Goal: Information Seeking & Learning: Learn about a topic

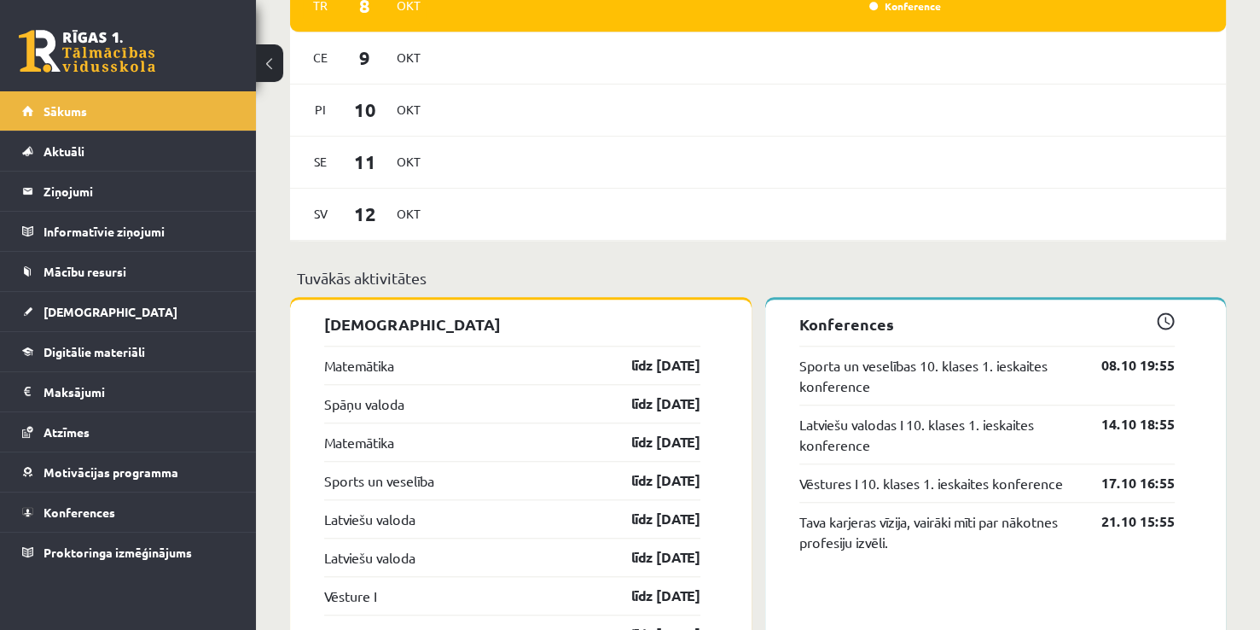
scroll to position [1276, 0]
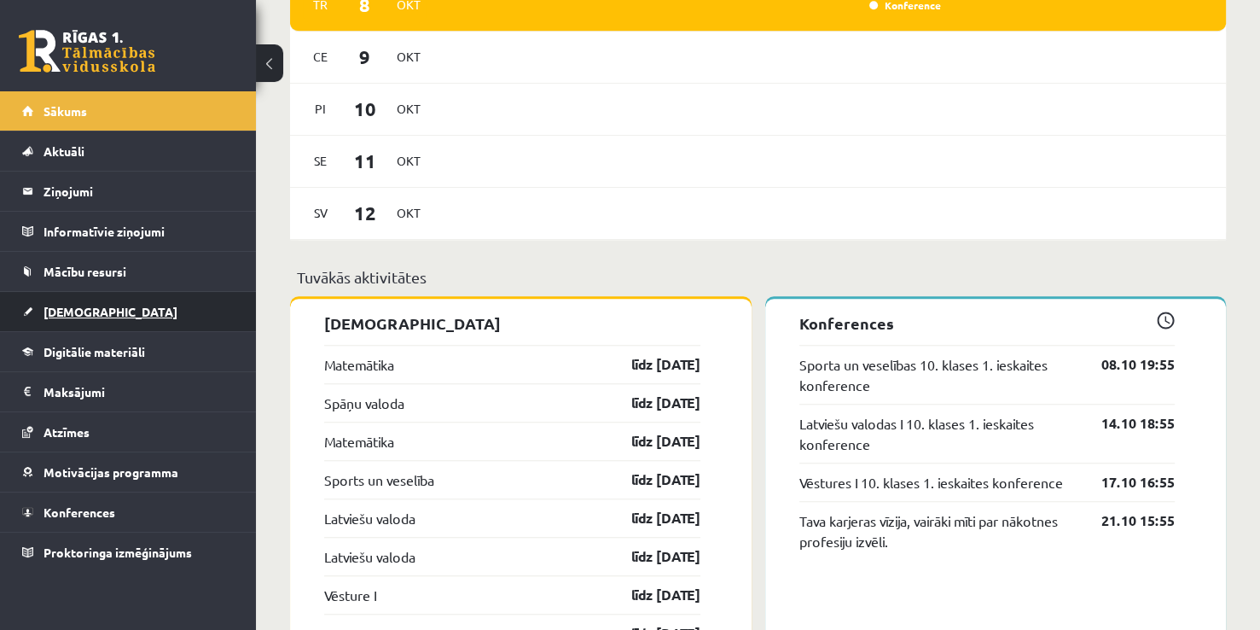
click at [102, 293] on link "[DEMOGRAPHIC_DATA]" at bounding box center [128, 311] width 212 height 39
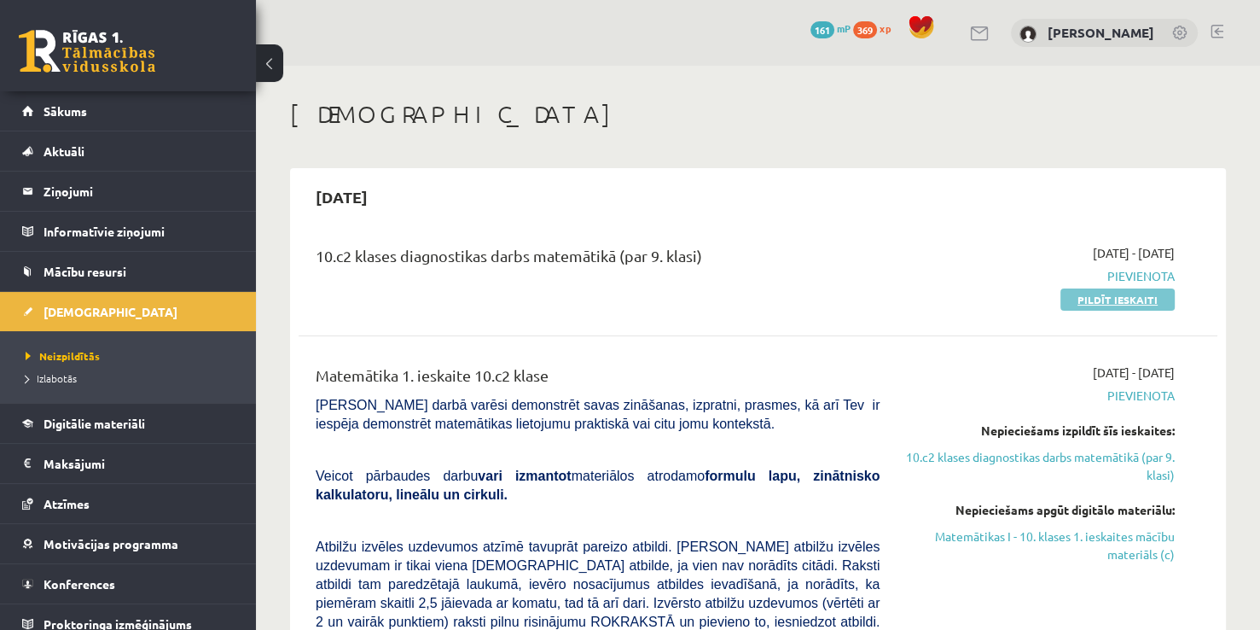
click at [1066, 299] on link "Pildīt ieskaiti" at bounding box center [1117, 299] width 114 height 22
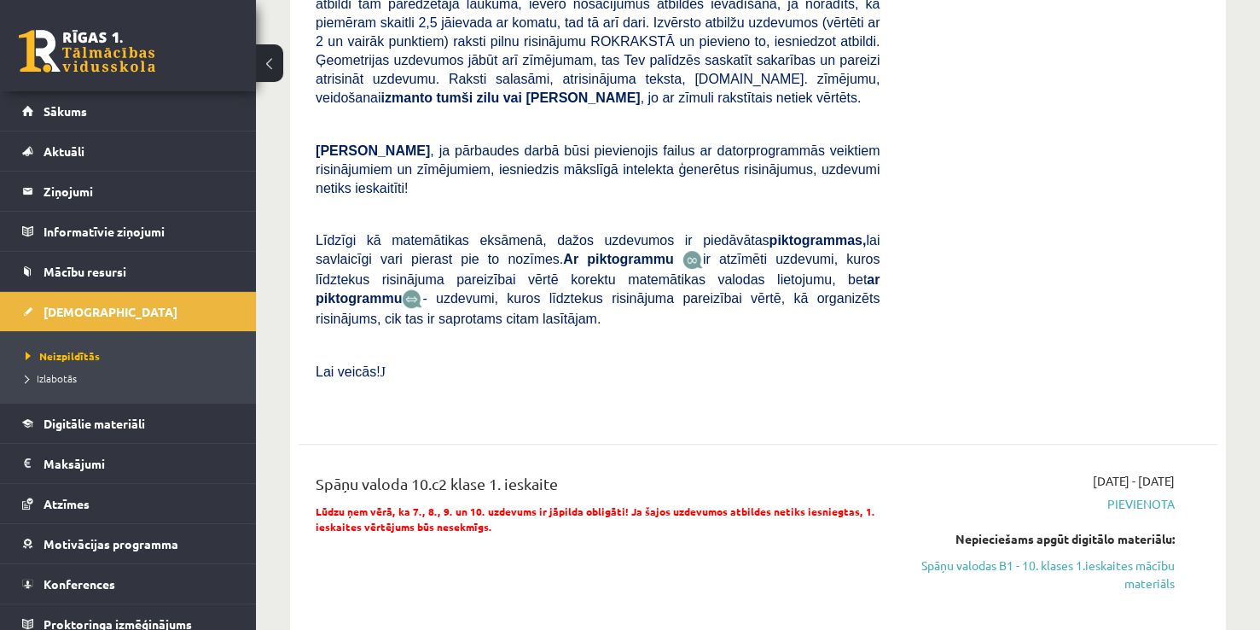
scroll to position [580, 0]
click at [45, 427] on span "Digitālie materiāli" at bounding box center [95, 422] width 102 height 15
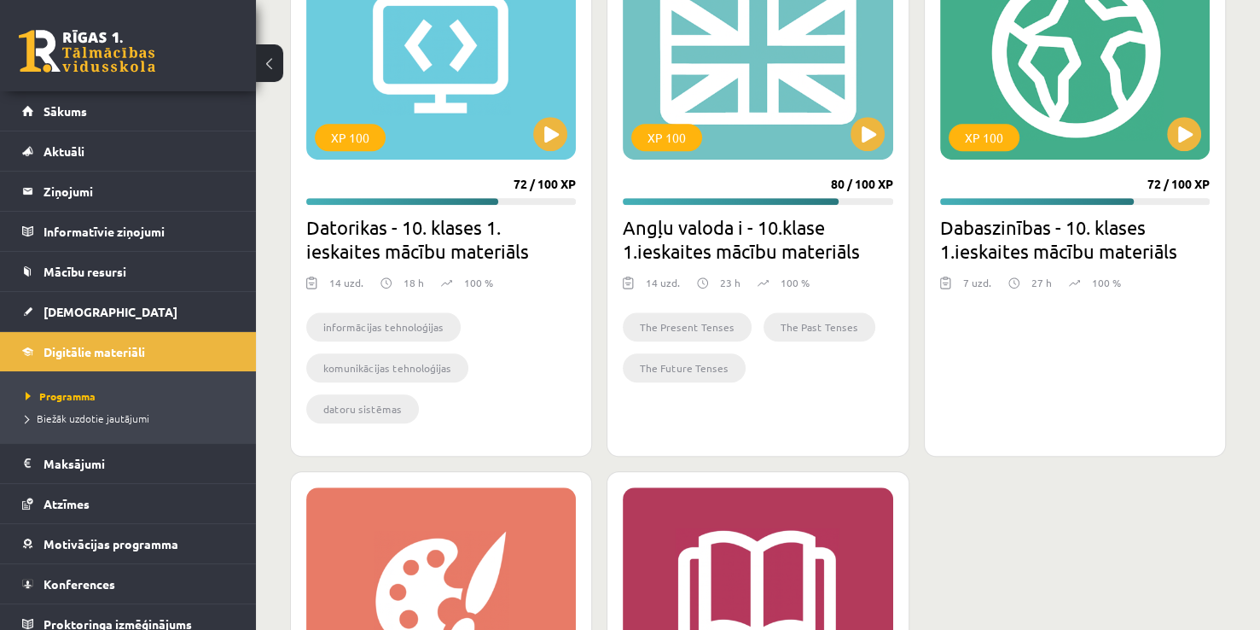
scroll to position [744, 0]
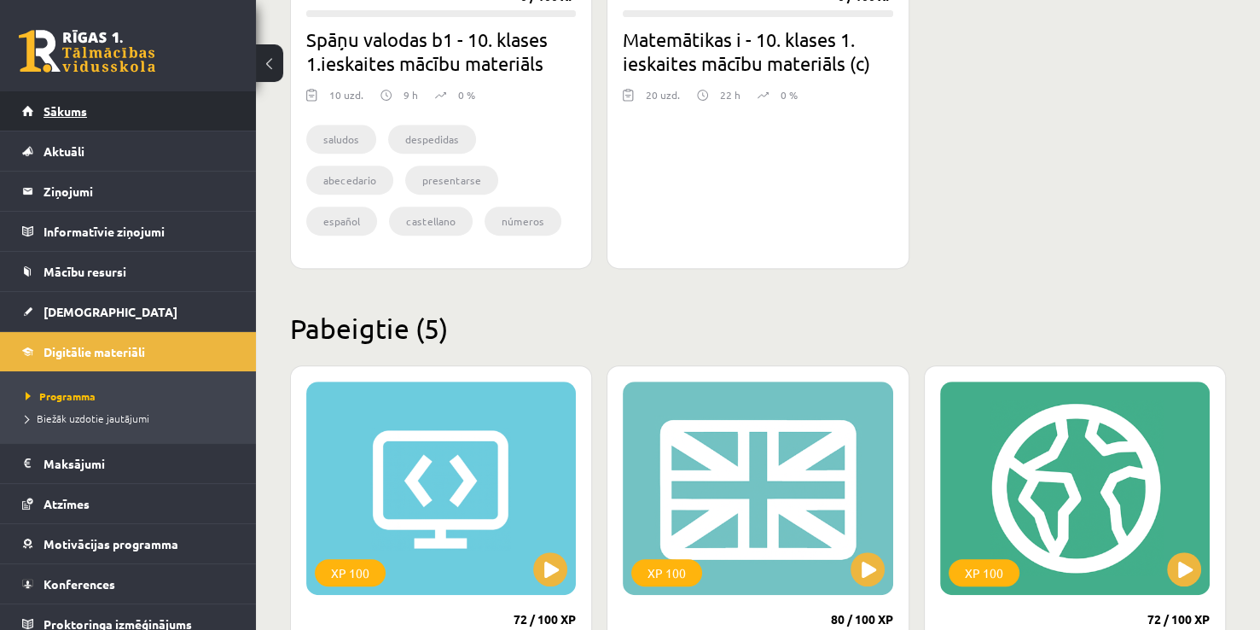
click at [110, 112] on link "Sākums" at bounding box center [128, 110] width 212 height 39
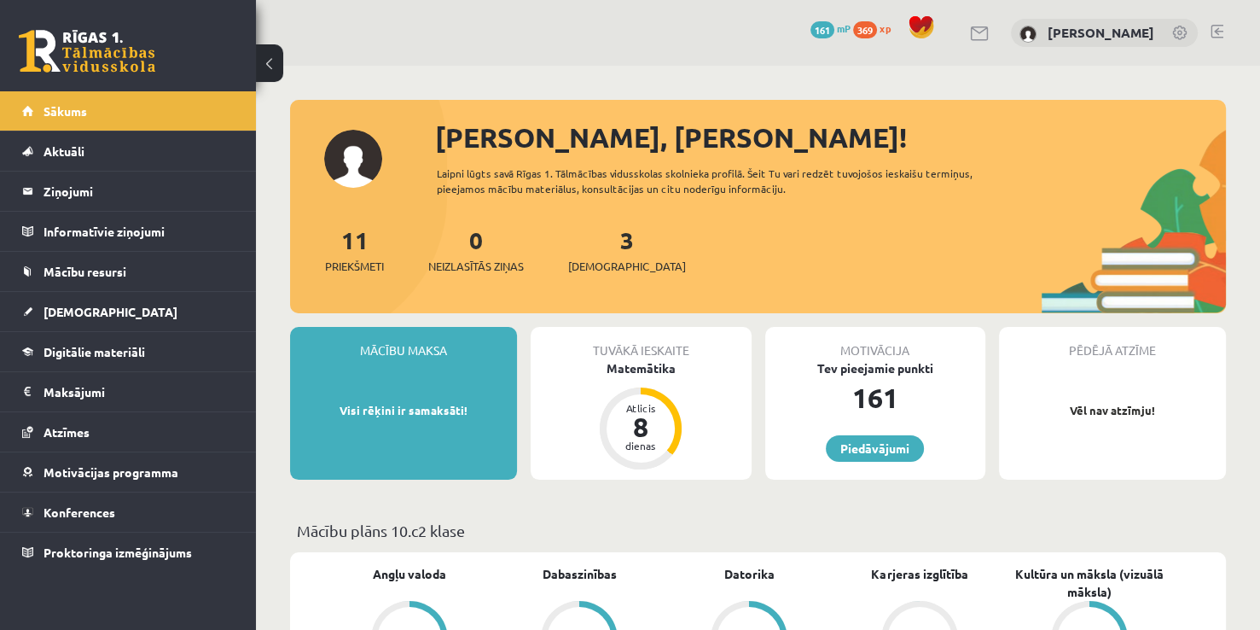
click at [107, 304] on link "[DEMOGRAPHIC_DATA]" at bounding box center [128, 311] width 212 height 39
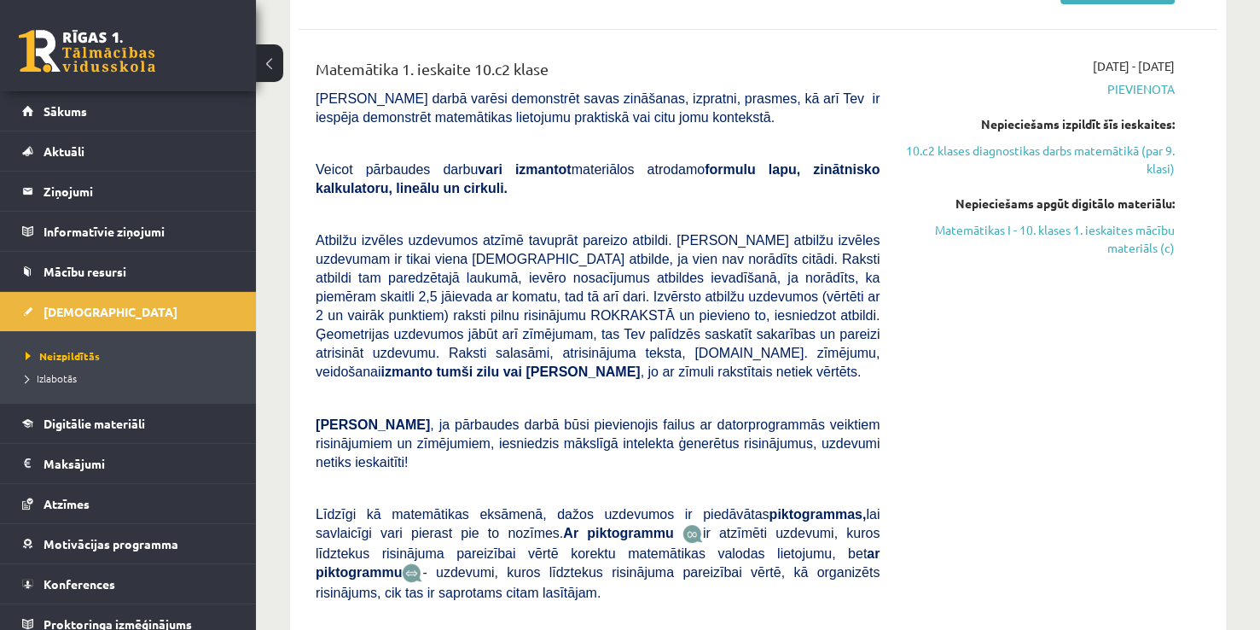
scroll to position [304, 0]
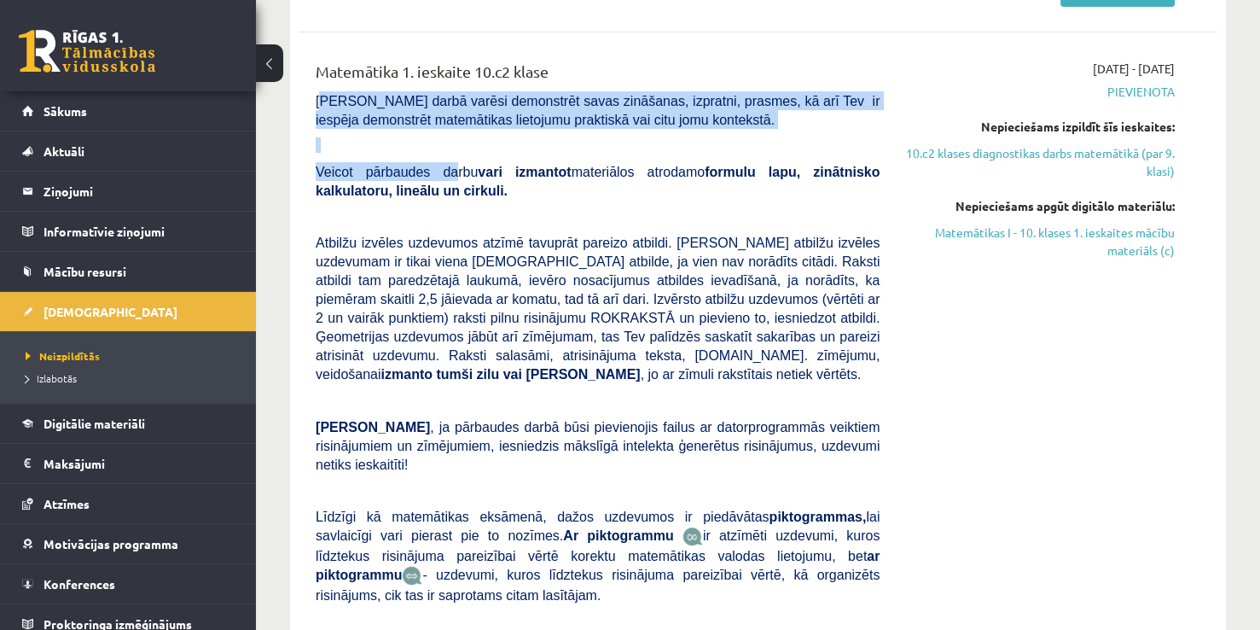
drag, startPoint x: 320, startPoint y: 96, endPoint x: 434, endPoint y: 152, distance: 127.4
click at [434, 152] on div "Matemātika 1. ieskaite 10.c2 klase Pārbaudes darbā varēsi demonstrēt savas zinā…" at bounding box center [598, 376] width 590 height 633
click at [364, 150] on p at bounding box center [598, 144] width 564 height 15
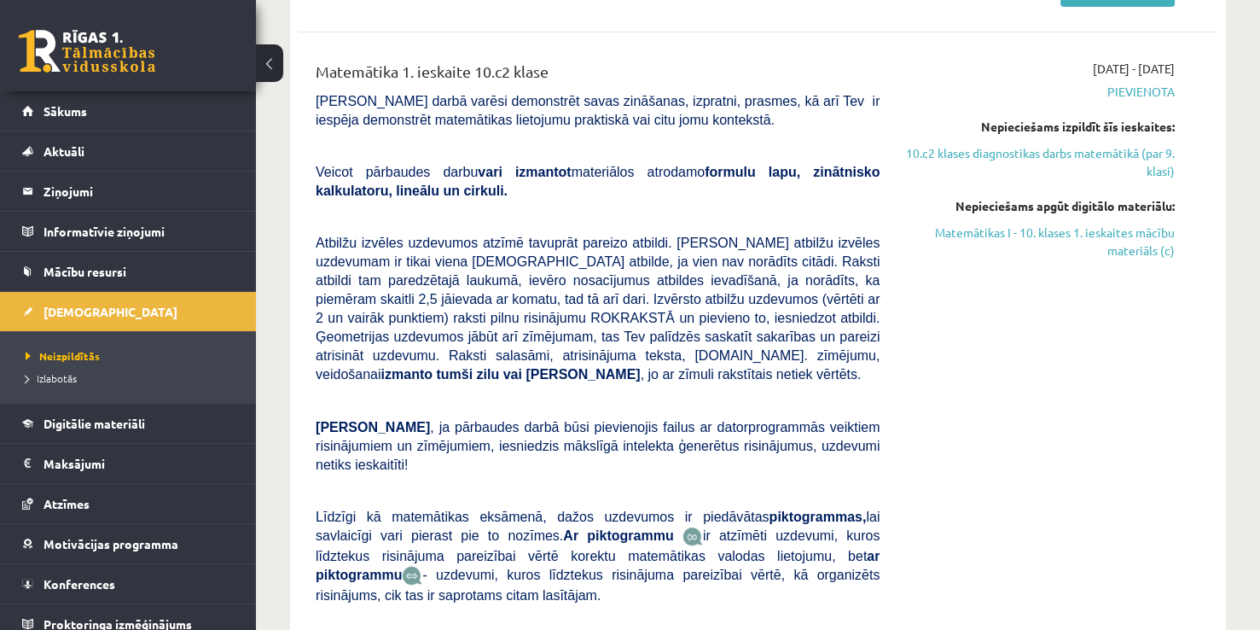
drag, startPoint x: 315, startPoint y: 99, endPoint x: 874, endPoint y: 537, distance: 710.3
click at [874, 537] on div "Matemātika 1. ieskaite 10.c2 klase Pārbaudes darbā varēsi demonstrēt savas zinā…" at bounding box center [598, 376] width 590 height 633
copy div "Pārbaudes darbā varēsi demonstrēt savas zināšanas, izpratni, prasmes, kā arī Te…"
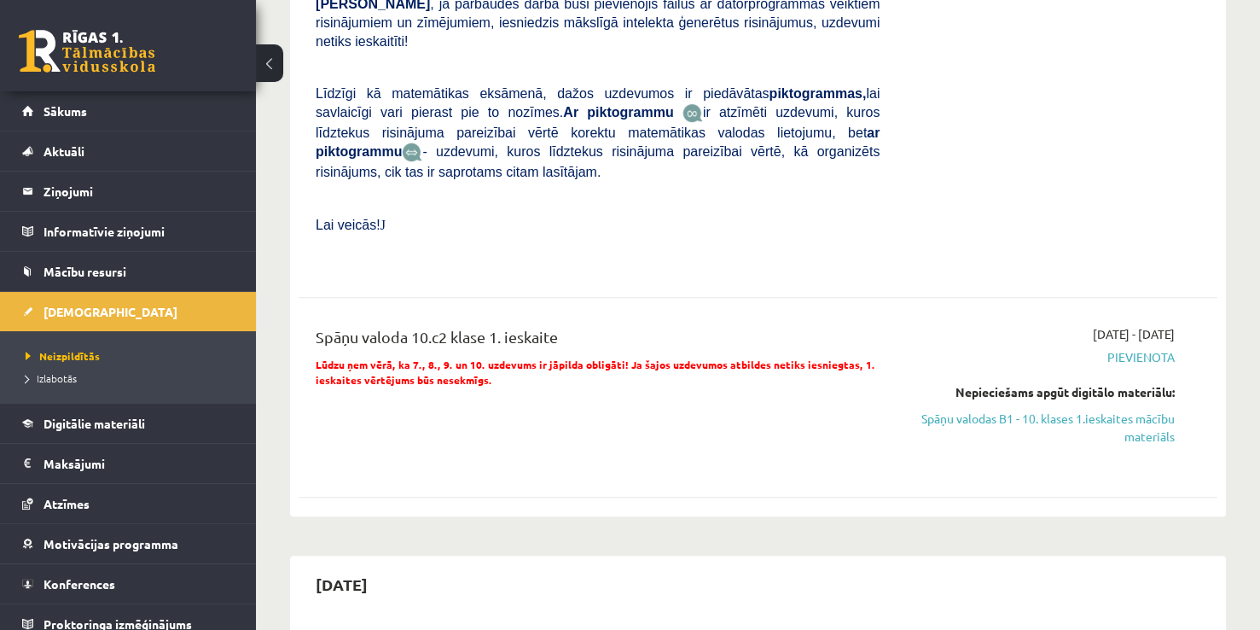
scroll to position [768, 0]
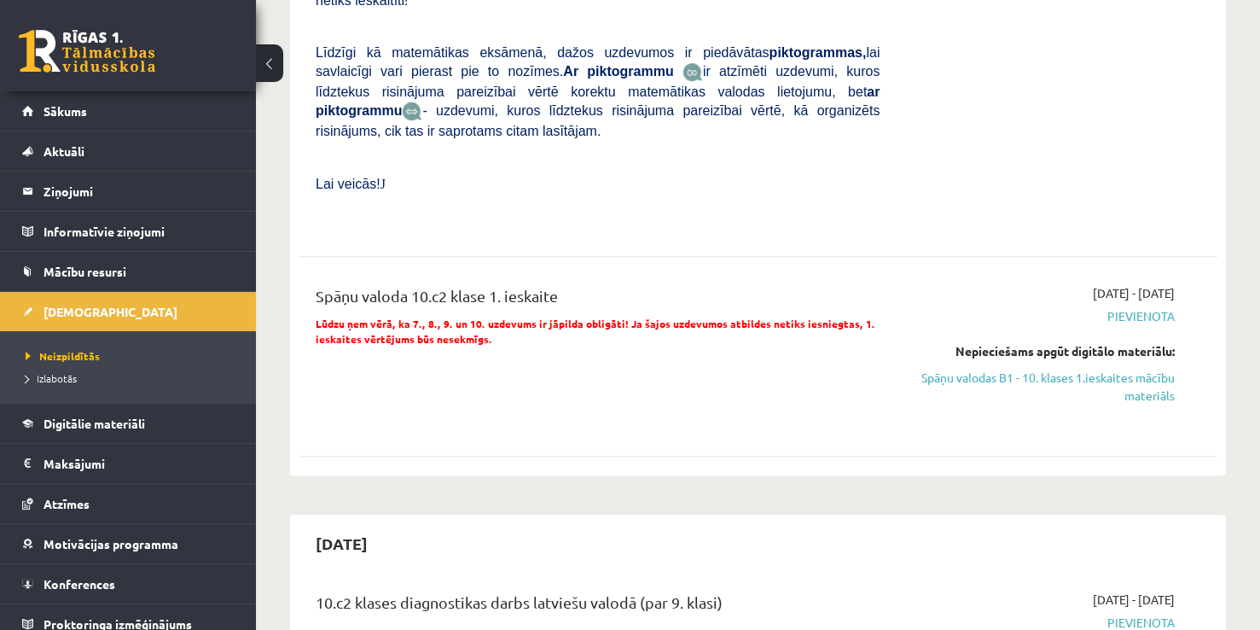
click at [303, 267] on div "Spāņu valoda 10.c2 klase 1. ieskaite Lūdzu ņem vērā, ka 7., 8., 9. un 10. uzdev…" at bounding box center [758, 356] width 919 height 178
click at [178, 118] on link "Sākums" at bounding box center [128, 110] width 212 height 39
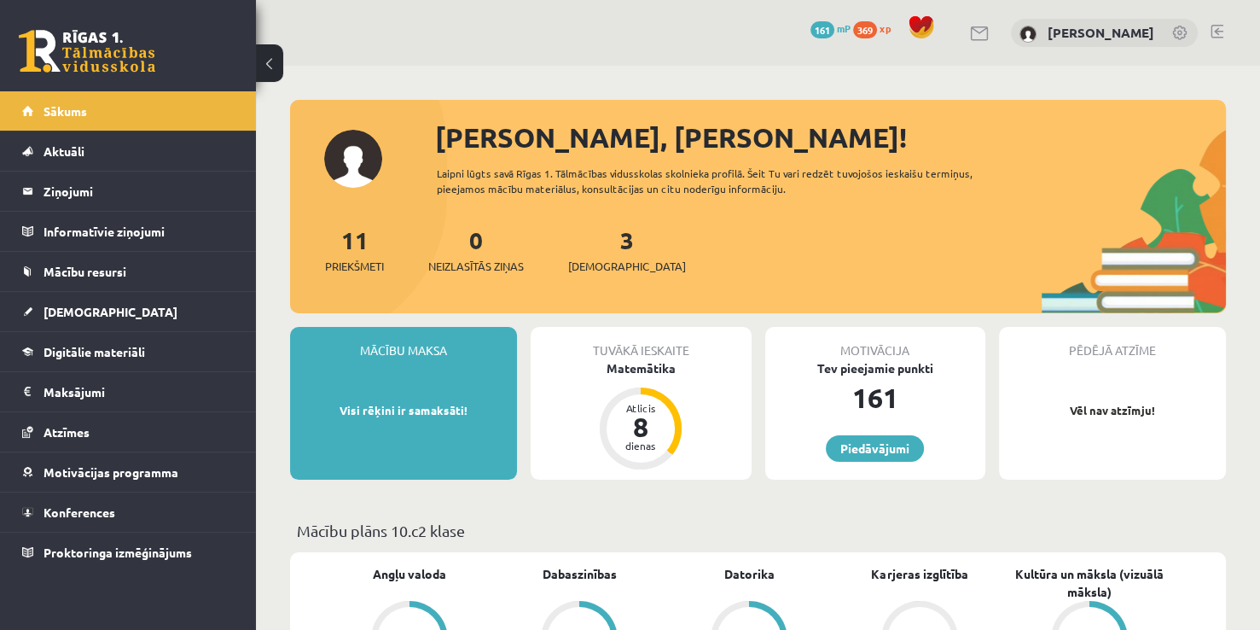
click at [933, 22] on span at bounding box center [922, 28] width 26 height 26
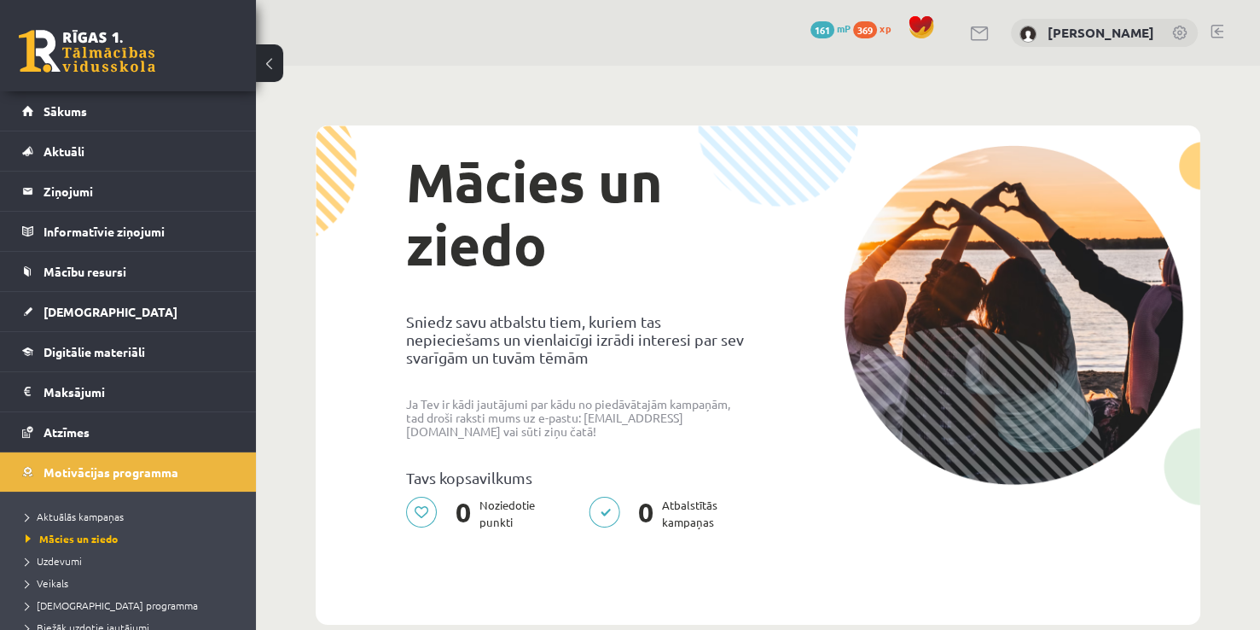
click at [873, 29] on span "369" at bounding box center [865, 29] width 24 height 17
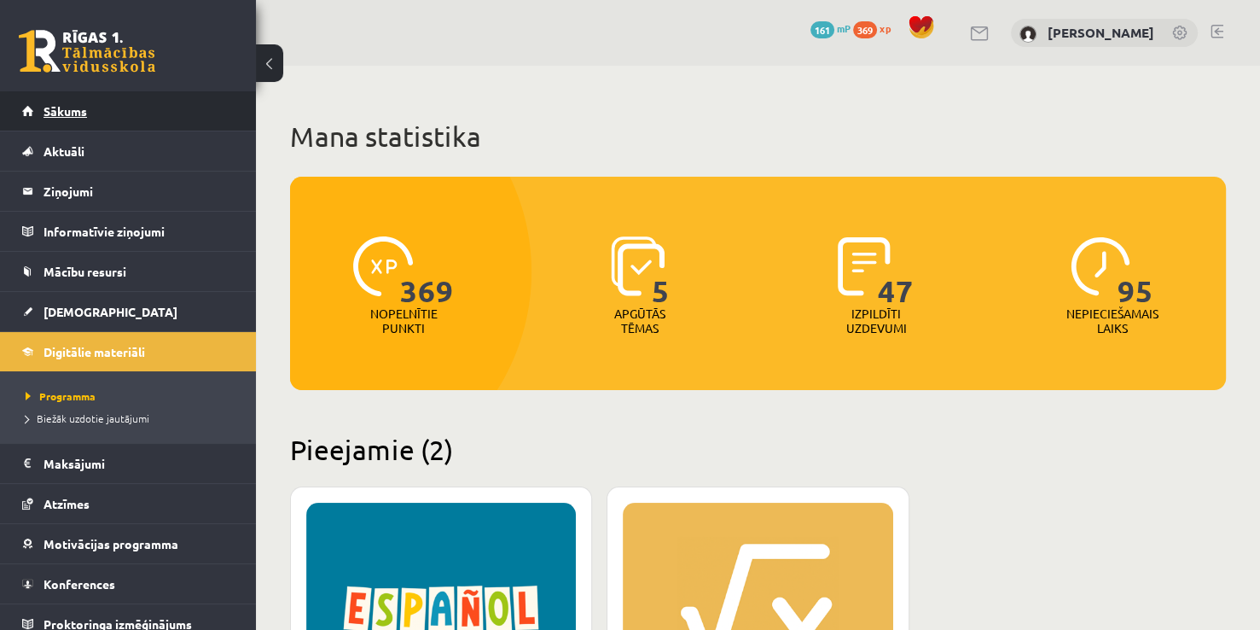
click at [121, 116] on link "Sākums" at bounding box center [128, 110] width 212 height 39
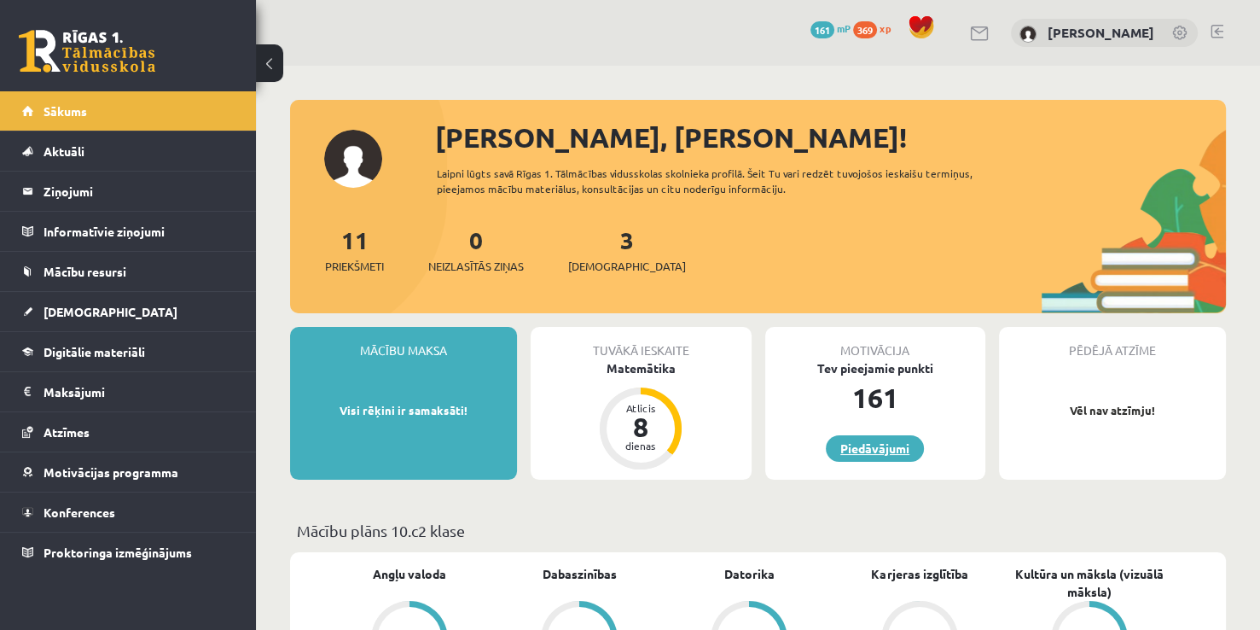
click at [888, 447] on link "Piedāvājumi" at bounding box center [875, 448] width 98 height 26
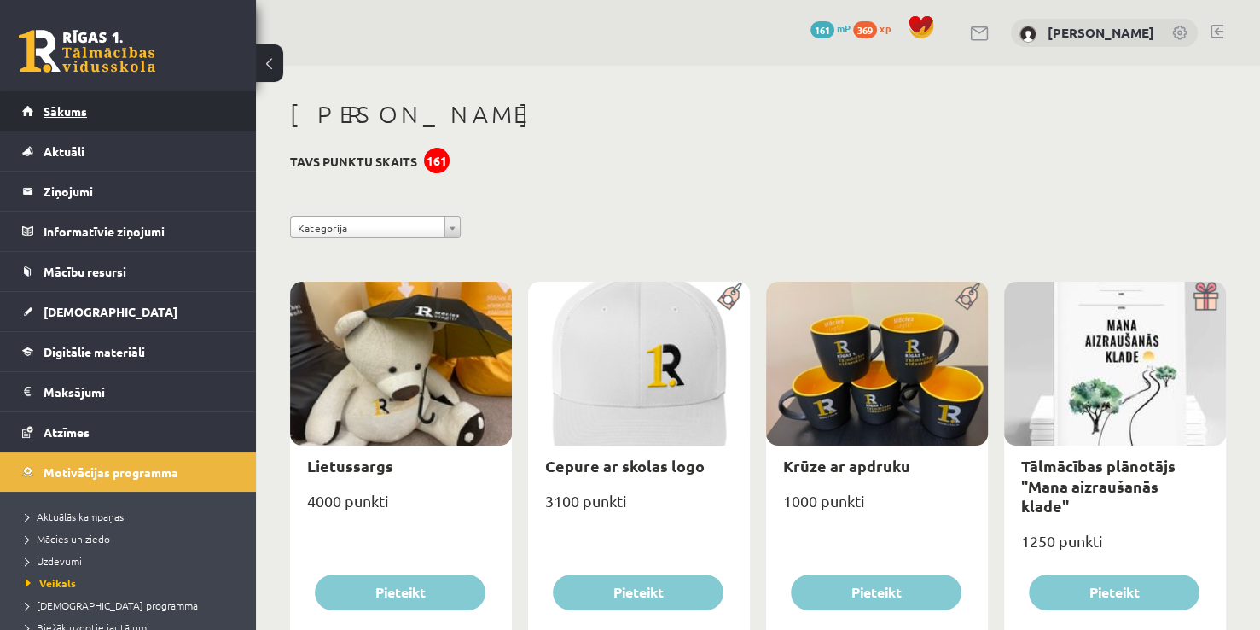
click at [166, 111] on link "Sākums" at bounding box center [128, 110] width 212 height 39
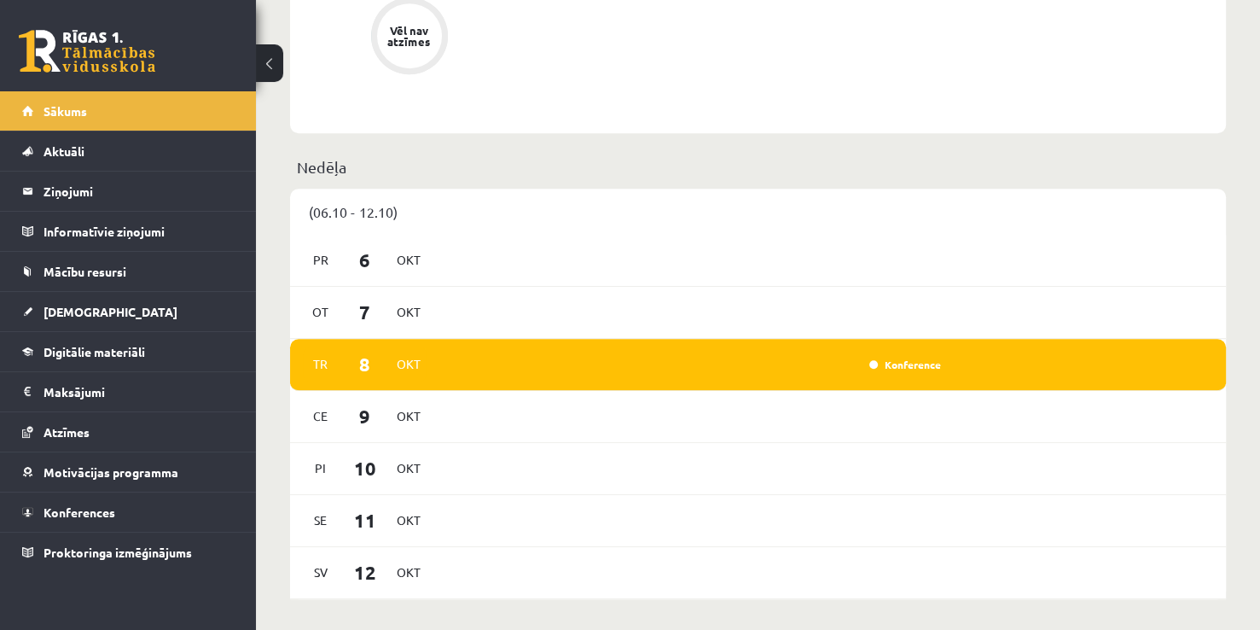
scroll to position [921, 0]
